Goal: Task Accomplishment & Management: Use online tool/utility

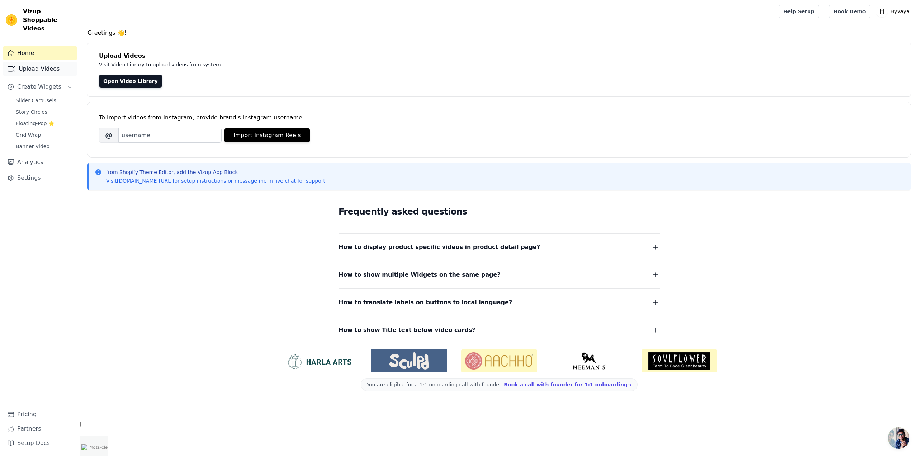
click at [50, 62] on link "Upload Videos" at bounding box center [40, 69] width 74 height 14
click at [49, 62] on link "Upload Videos" at bounding box center [40, 69] width 74 height 14
click at [52, 62] on link "Upload Videos" at bounding box center [40, 69] width 74 height 14
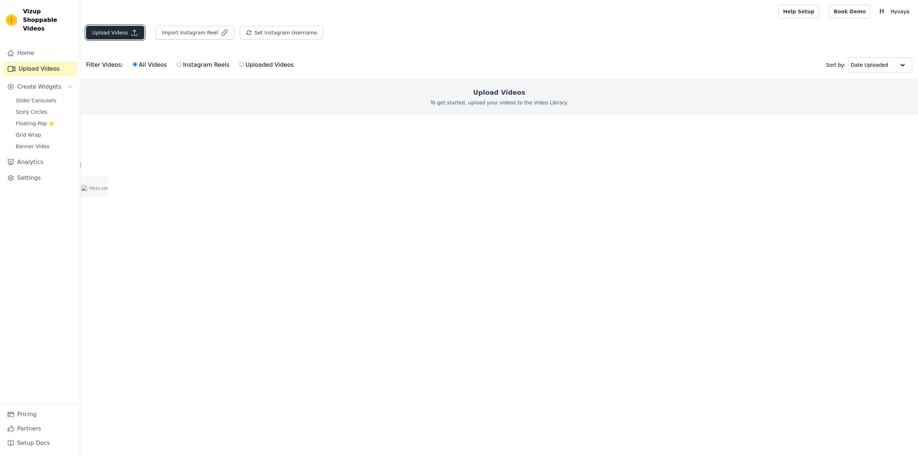
click at [127, 35] on button "Upload Videos" at bounding box center [115, 33] width 58 height 14
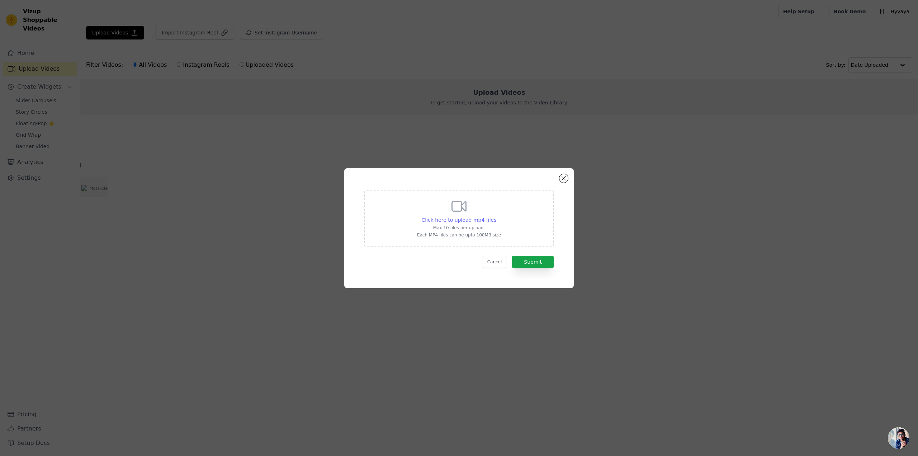
click at [461, 219] on span "Click here to upload mp4 files" at bounding box center [459, 220] width 75 height 6
click at [496, 216] on input "Click here to upload mp4 files Max 10 files per upload. Each MP4 files can be u…" at bounding box center [496, 216] width 0 height 0
type input "C:\fakepath\1004.mp4"
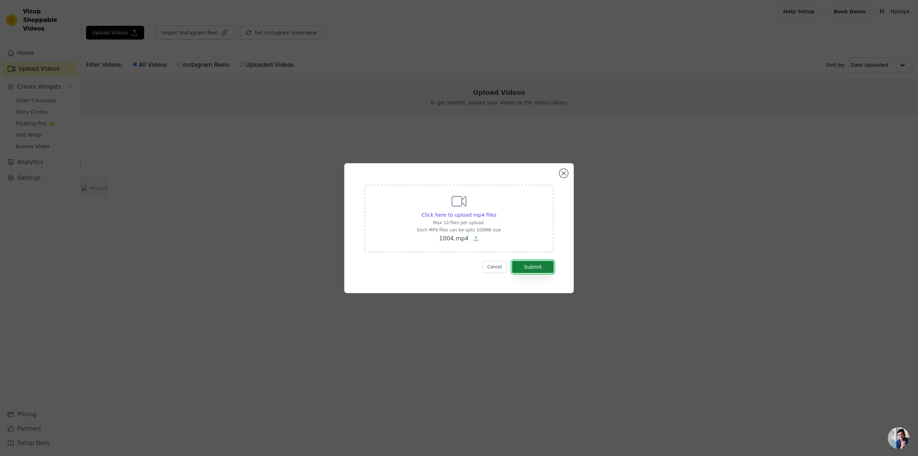
click at [541, 270] on button "Submit" at bounding box center [533, 267] width 42 height 12
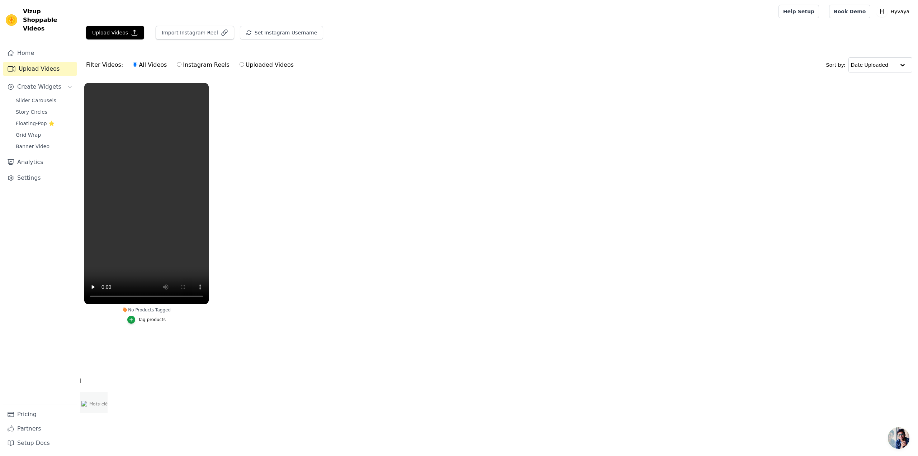
click at [230, 235] on ul "No Products Tagged Tag products" at bounding box center [498, 210] width 837 height 263
click at [52, 95] on link "Slider Carousels" at bounding box center [44, 100] width 66 height 10
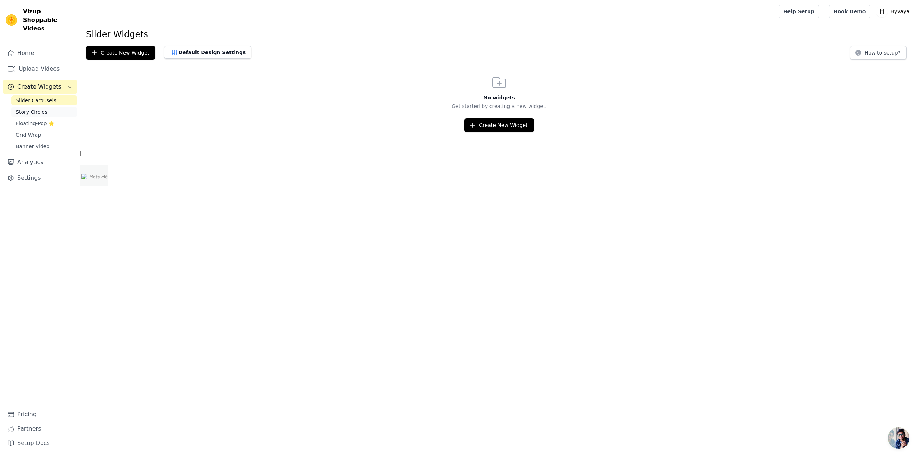
click at [46, 107] on link "Story Circles" at bounding box center [44, 112] width 66 height 10
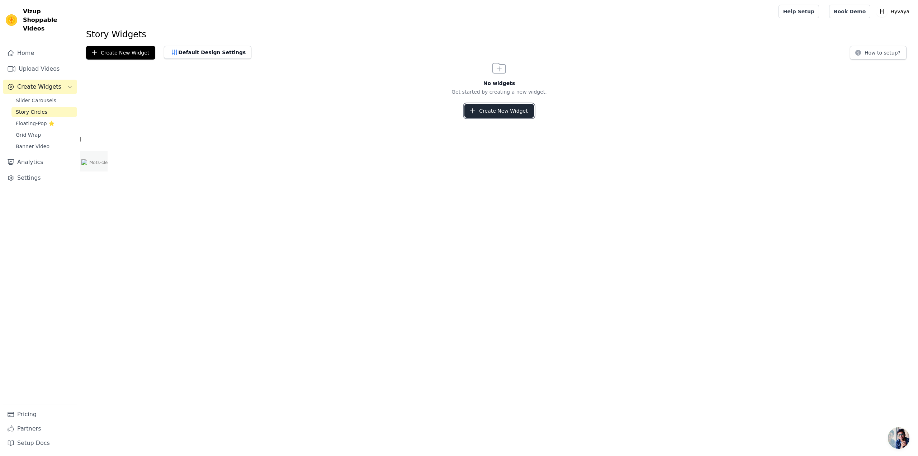
click at [522, 109] on button "Create New Widget" at bounding box center [498, 111] width 69 height 14
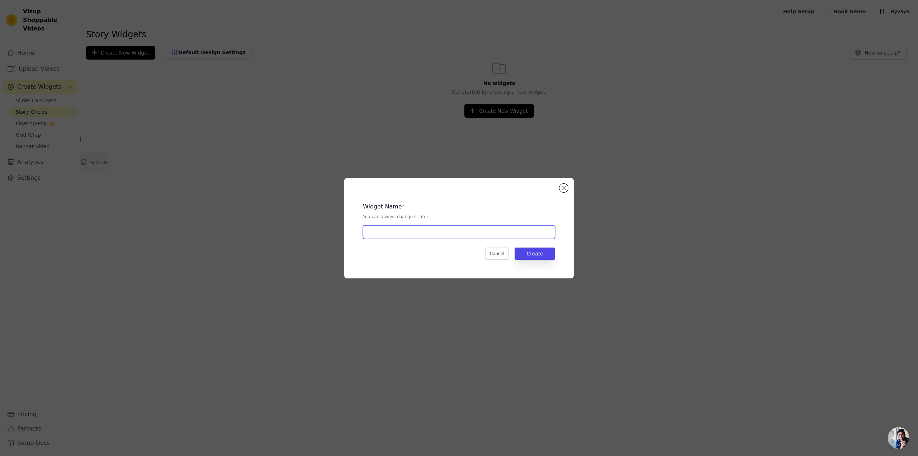
click at [435, 233] on input "text" at bounding box center [459, 232] width 192 height 14
type input "Story"
click at [541, 253] on button "Create" at bounding box center [534, 253] width 41 height 12
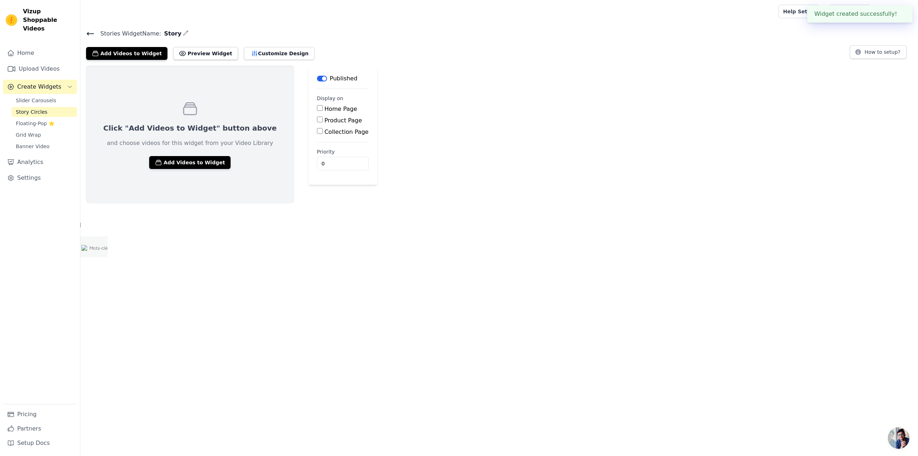
click at [317, 121] on input "Product Page" at bounding box center [320, 119] width 6 height 6
checkbox input "true"
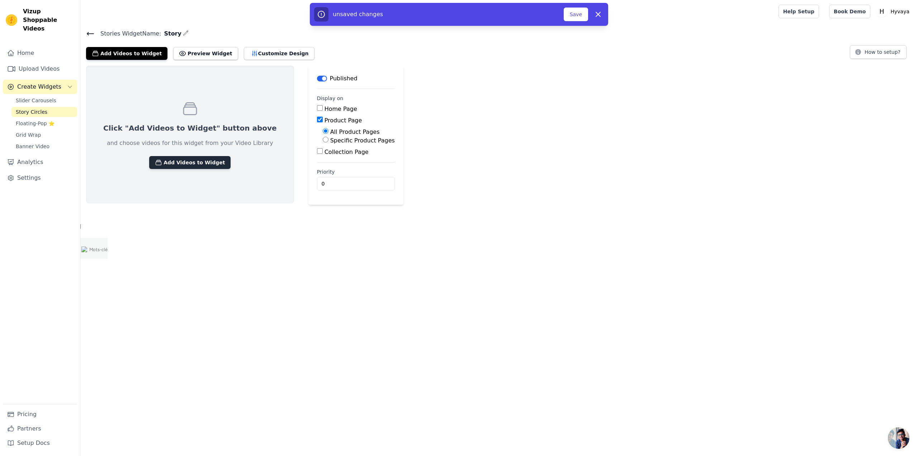
click at [199, 161] on button "Add Videos to Widget" at bounding box center [189, 162] width 81 height 13
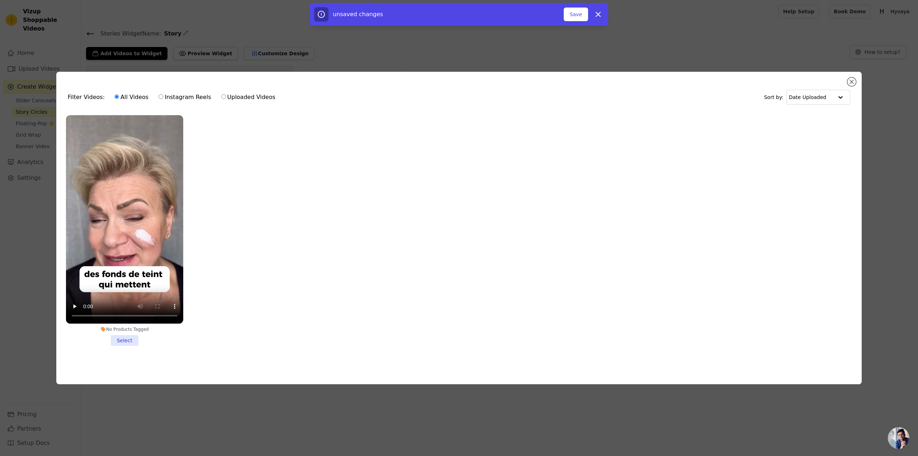
click at [120, 339] on li "No Products Tagged Select" at bounding box center [124, 230] width 117 height 230
click at [0, 0] on input "No Products Tagged Select" at bounding box center [0, 0] width 0 height 0
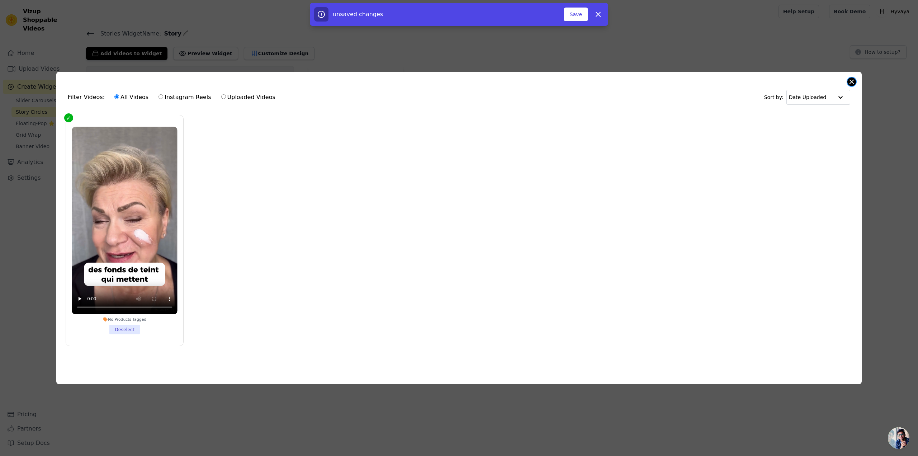
click at [848, 81] on button "Close modal" at bounding box center [851, 81] width 9 height 9
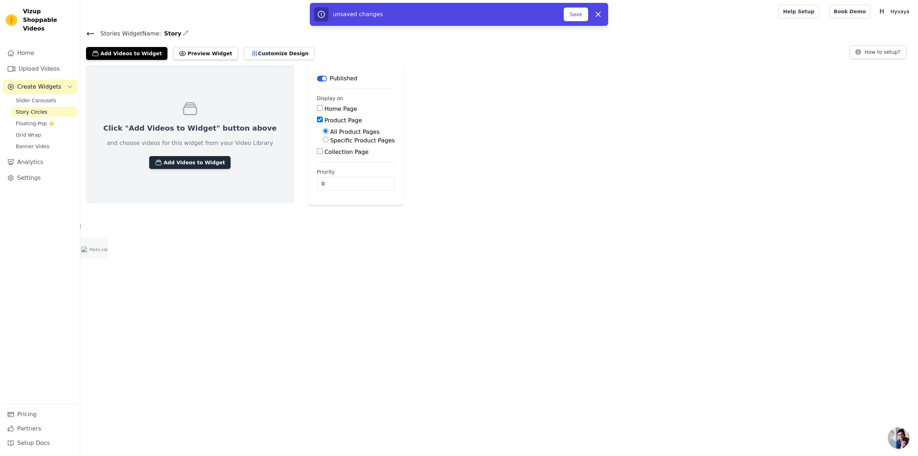
click at [189, 156] on button "Add Videos to Widget" at bounding box center [189, 162] width 81 height 13
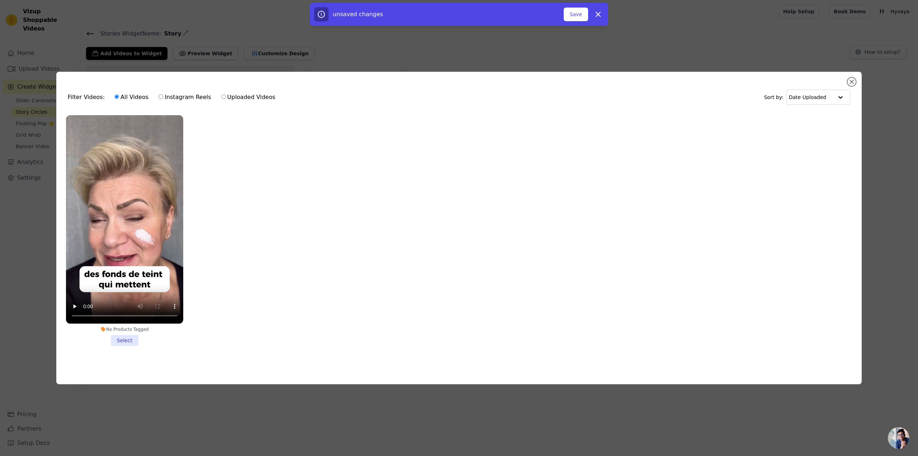
click at [125, 334] on li "No Products Tagged Select" at bounding box center [124, 230] width 117 height 230
click at [0, 0] on input "No Products Tagged Select" at bounding box center [0, 0] width 0 height 0
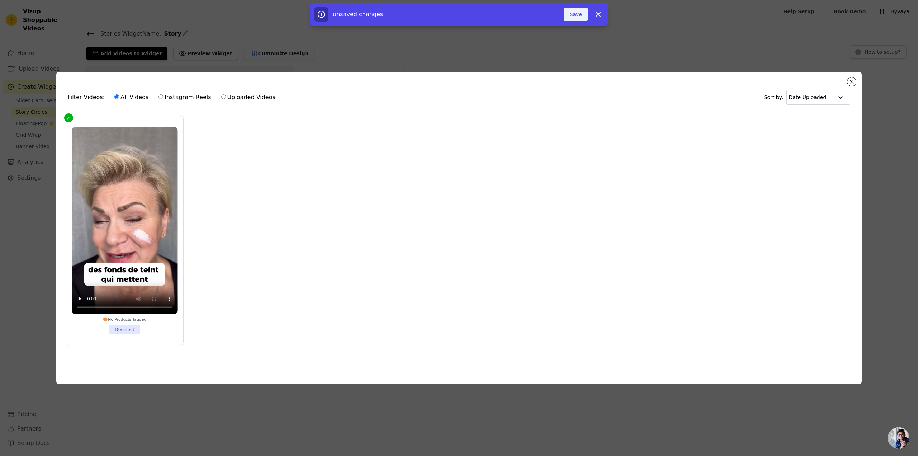
click at [571, 16] on button "Save" at bounding box center [575, 15] width 24 height 14
click at [847, 80] on button "Close modal" at bounding box center [851, 81] width 9 height 9
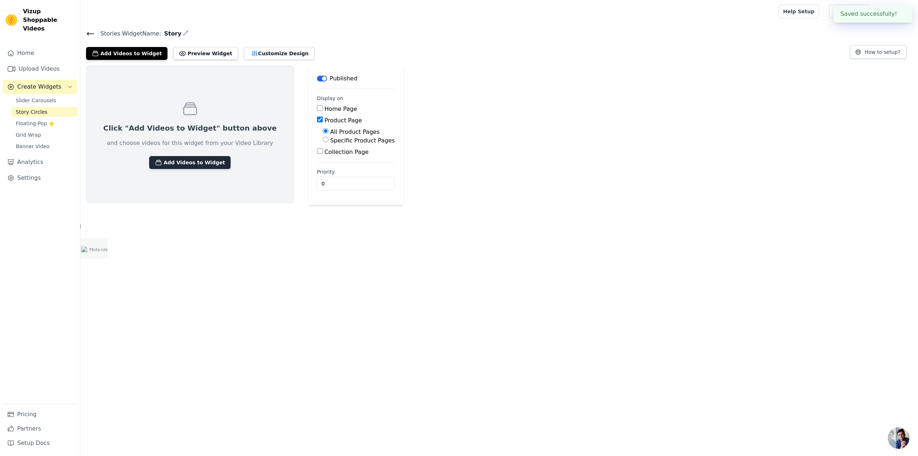
click at [188, 165] on button "Add Videos to Widget" at bounding box center [189, 162] width 81 height 13
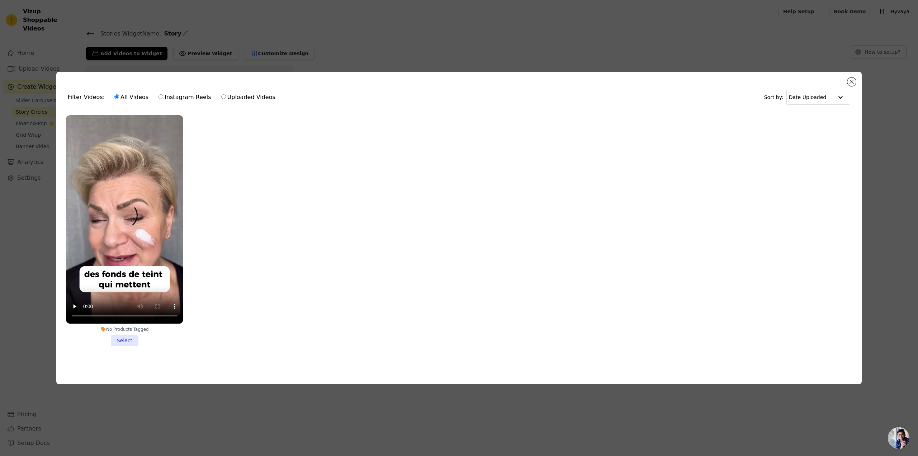
click at [135, 338] on li "No Products Tagged Select" at bounding box center [124, 230] width 117 height 230
click at [0, 0] on input "No Products Tagged Select" at bounding box center [0, 0] width 0 height 0
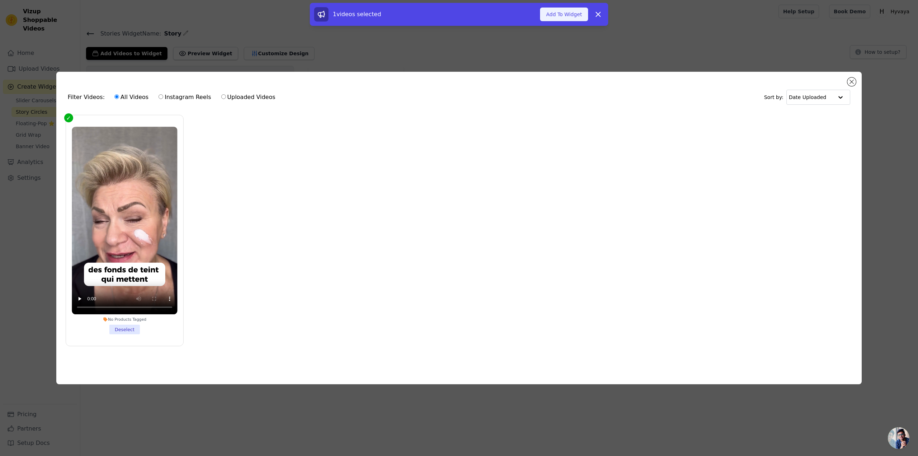
click at [560, 19] on button "Add To Widget" at bounding box center [564, 15] width 48 height 14
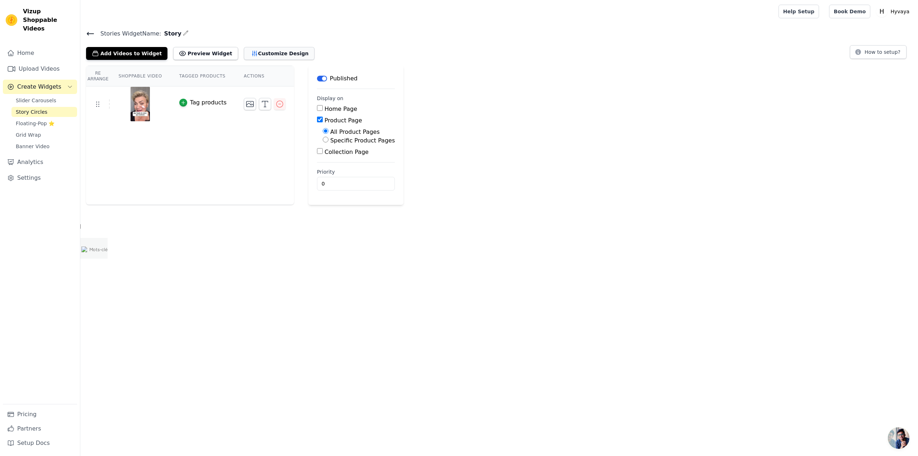
click at [253, 54] on button "Customize Design" at bounding box center [279, 53] width 71 height 13
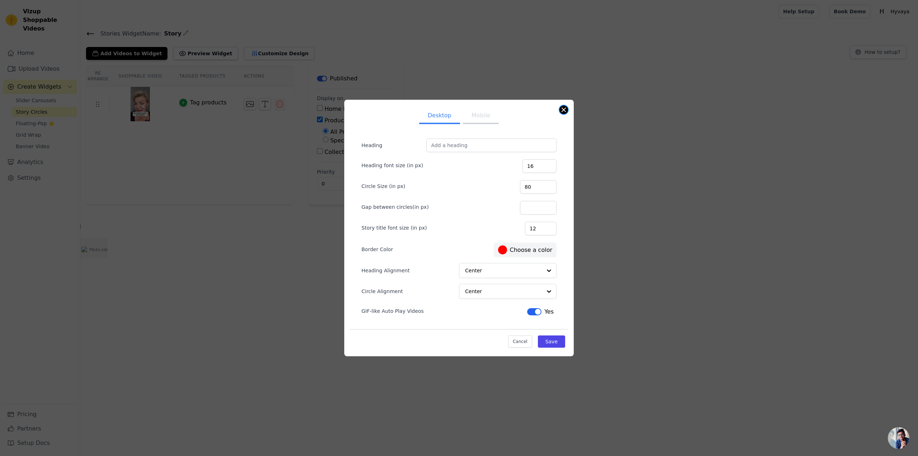
click at [562, 113] on button "Close modal" at bounding box center [563, 109] width 9 height 9
